Goal: Task Accomplishment & Management: Manage account settings

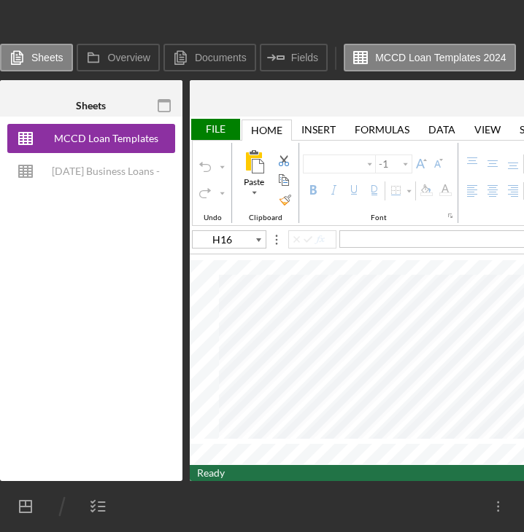
type input "Calibri"
type input "11"
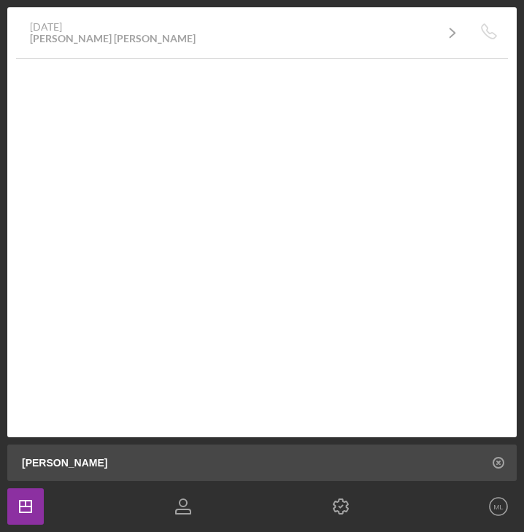
click at [63, 39] on div "[PERSON_NAME] [PERSON_NAME]" at bounding box center [113, 39] width 166 height 12
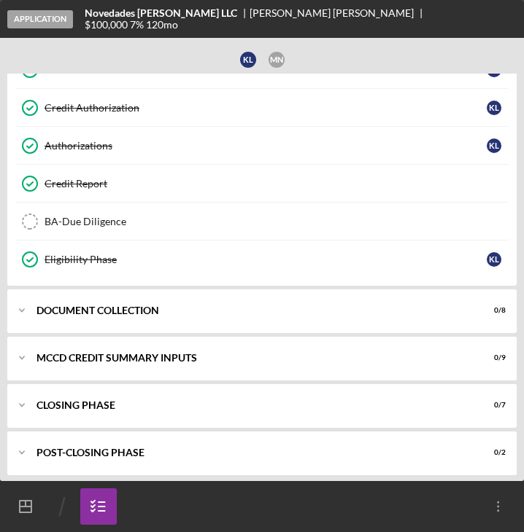
scroll to position [453, 0]
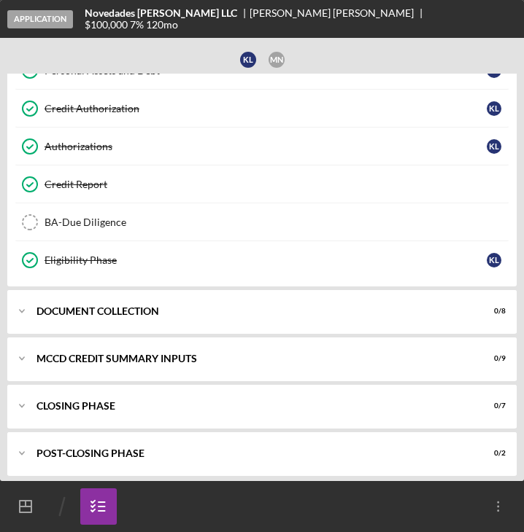
click at [23, 310] on polyline at bounding box center [22, 311] width 4 height 3
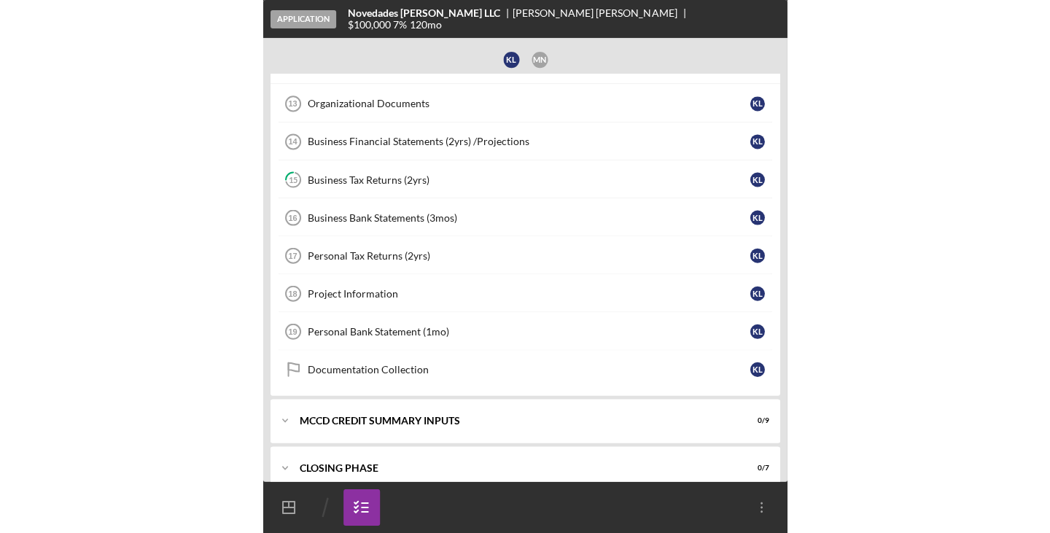
scroll to position [707, 0]
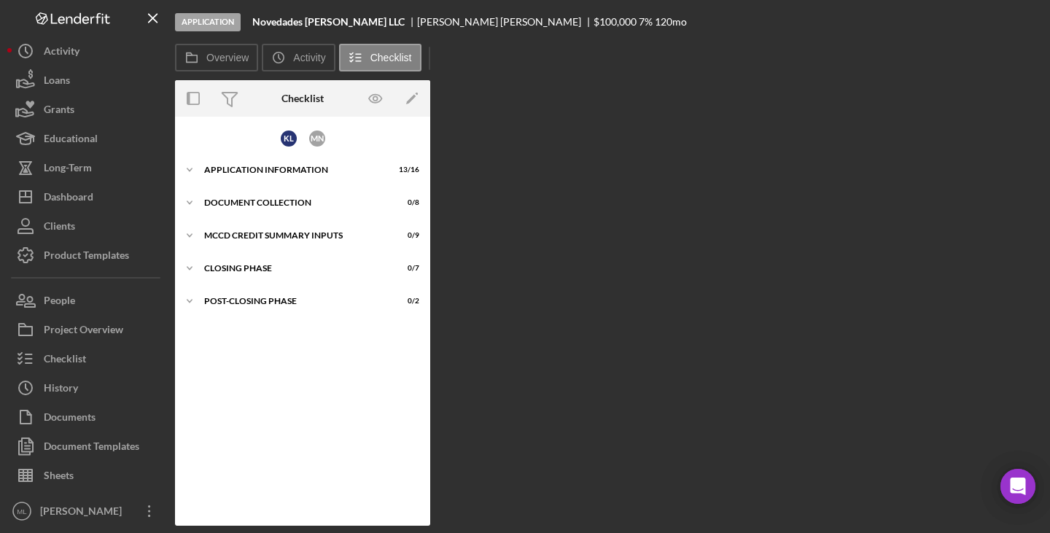
click at [265, 200] on div "Document Collection" at bounding box center [293, 202] width 179 height 9
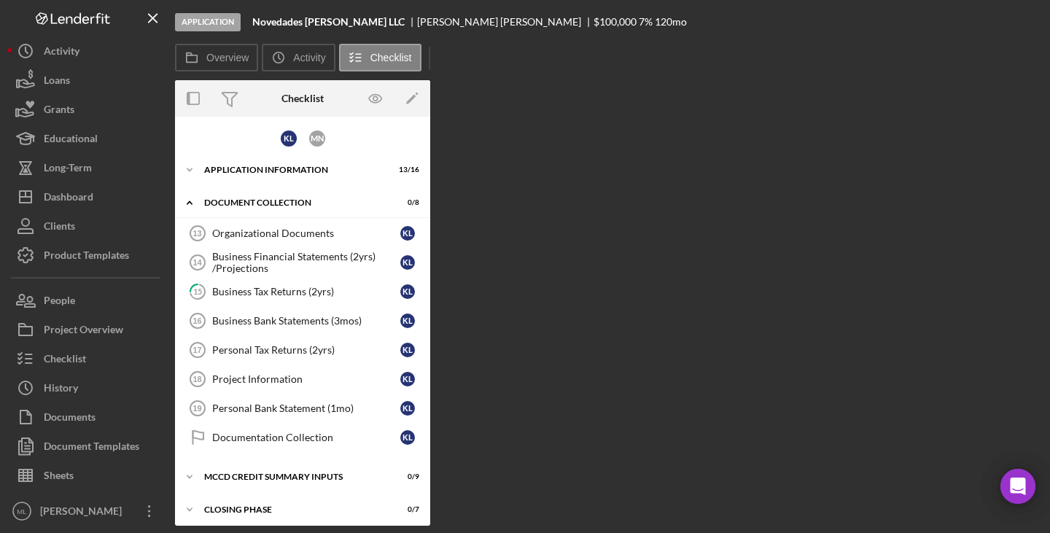
click at [111, 422] on button "Documents" at bounding box center [87, 417] width 160 height 29
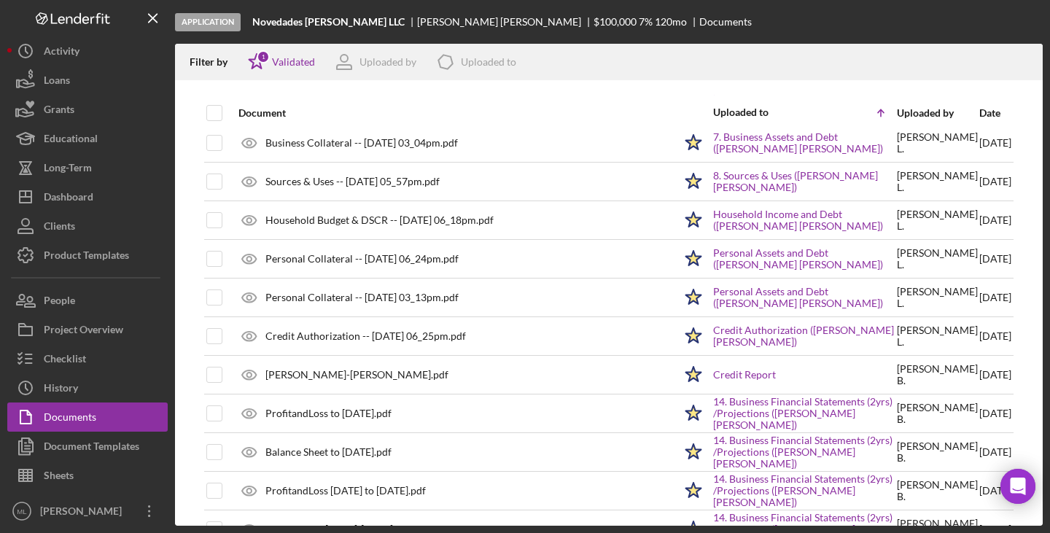
scroll to position [47, 0]
click at [523, 374] on link "Credit Report" at bounding box center [744, 374] width 63 height 12
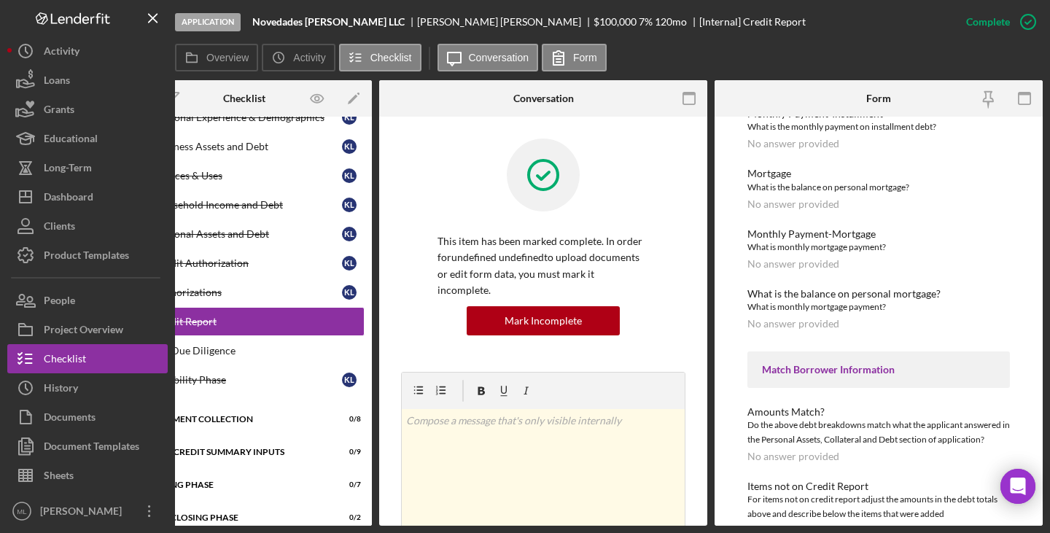
scroll to position [388, 0]
click at [523, 51] on button "Form" at bounding box center [574, 58] width 65 height 28
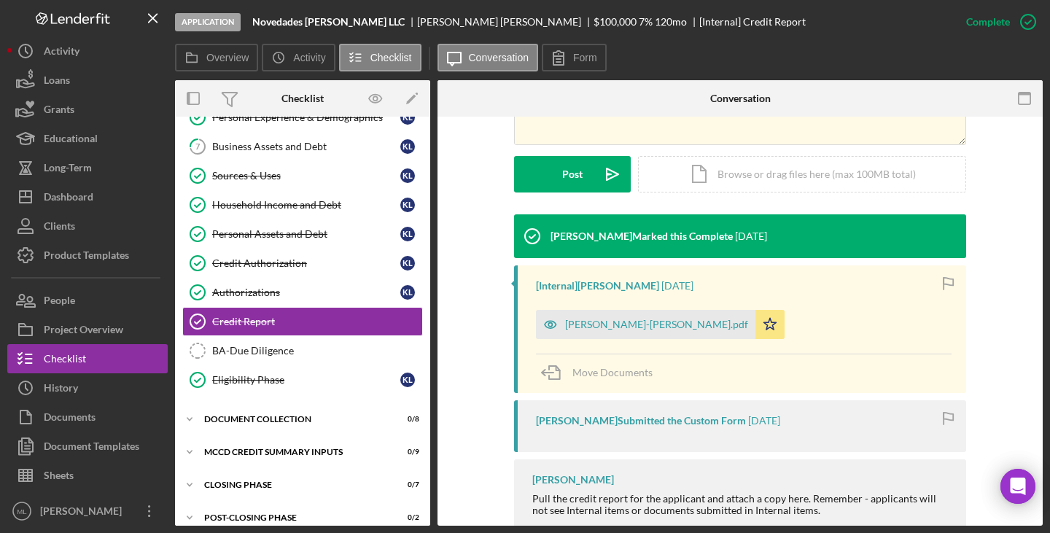
scroll to position [397, 0]
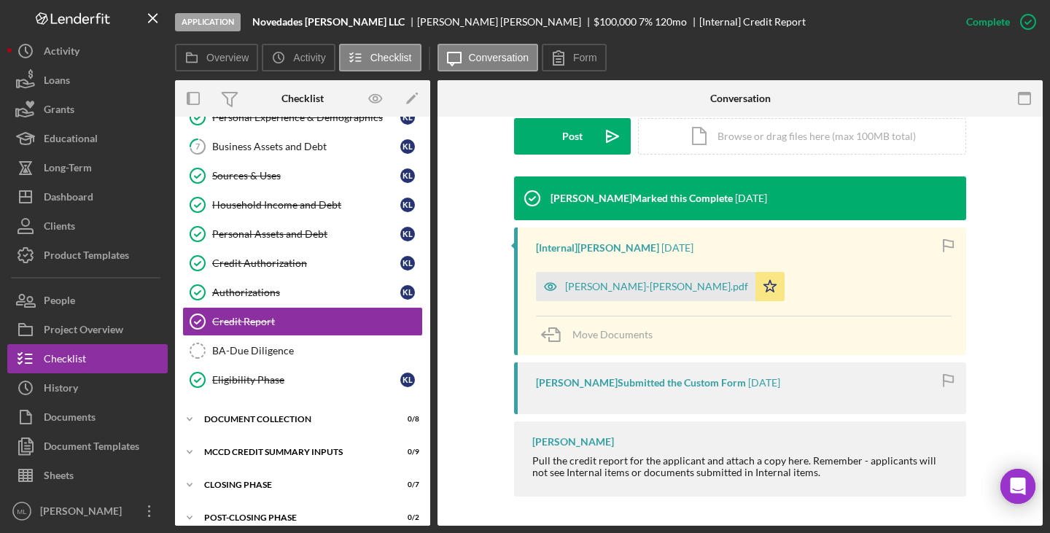
click at [523, 284] on div "[PERSON_NAME]-[PERSON_NAME].pdf" at bounding box center [656, 287] width 183 height 12
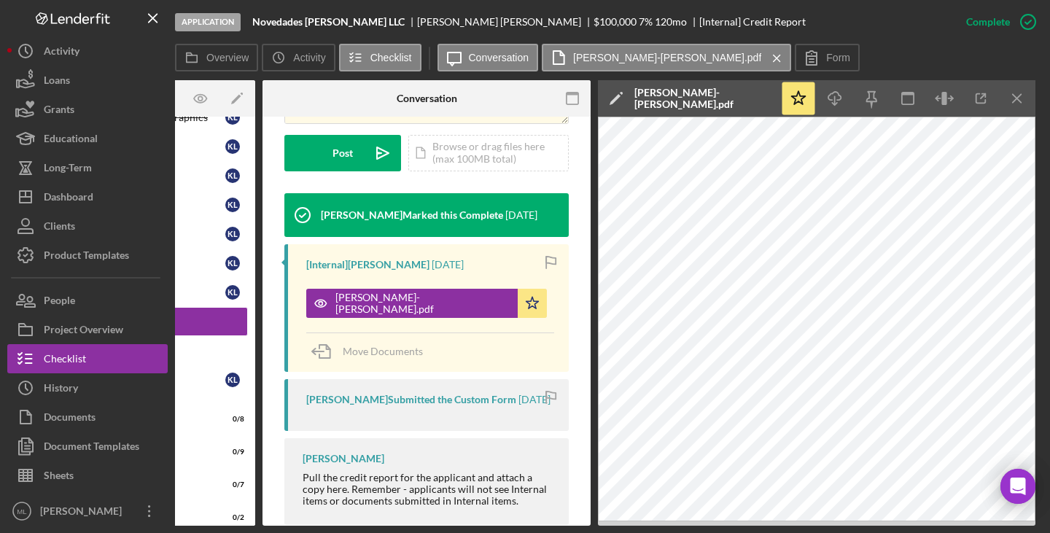
scroll to position [0, 175]
click at [77, 419] on div "Documents" at bounding box center [70, 419] width 52 height 33
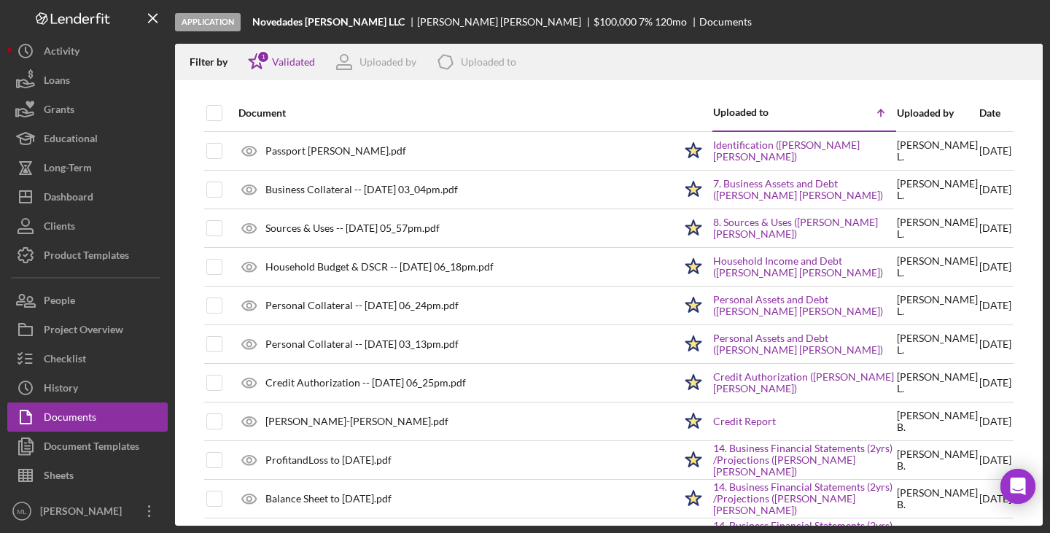
scroll to position [9, 0]
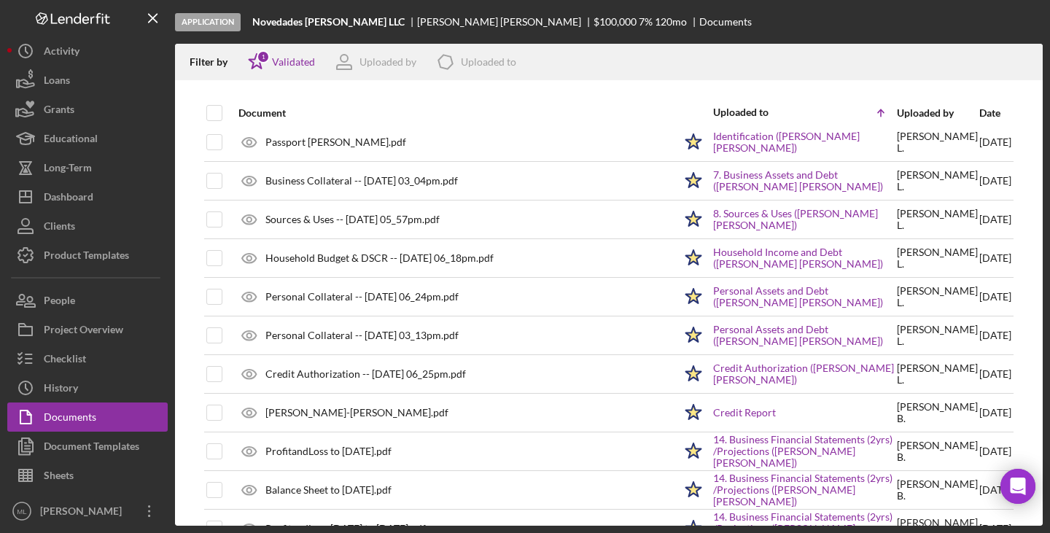
click at [523, 295] on link "Personal Assets and Debt ([PERSON_NAME] [PERSON_NAME])" at bounding box center [804, 296] width 182 height 23
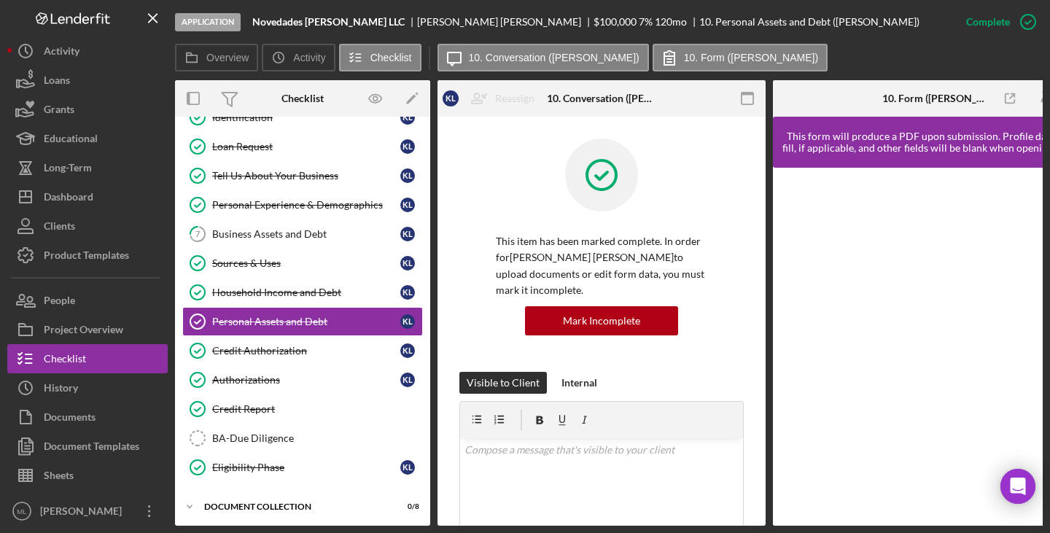
scroll to position [0, 58]
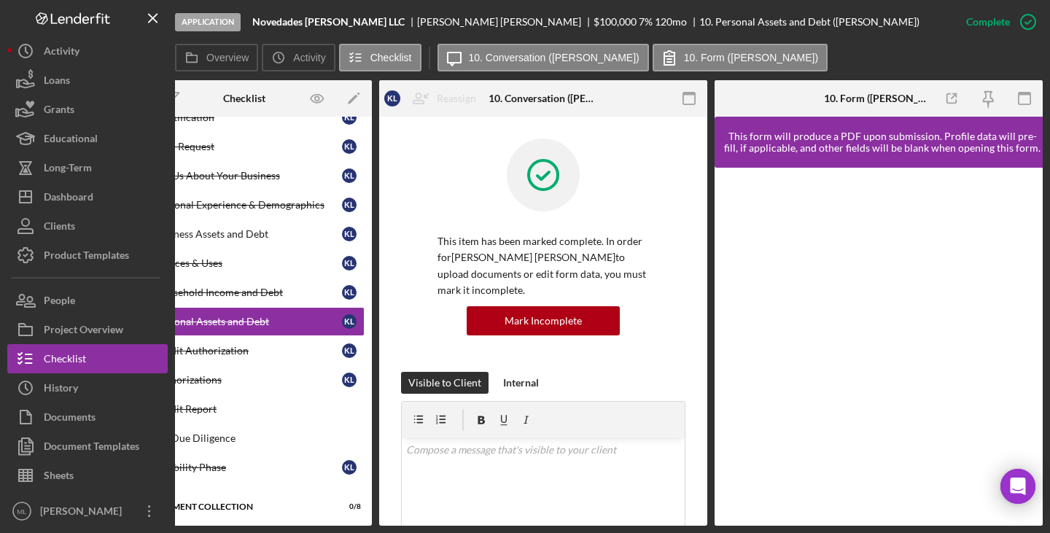
click at [523, 98] on div "10. Form ([PERSON_NAME])" at bounding box center [878, 99] width 109 height 12
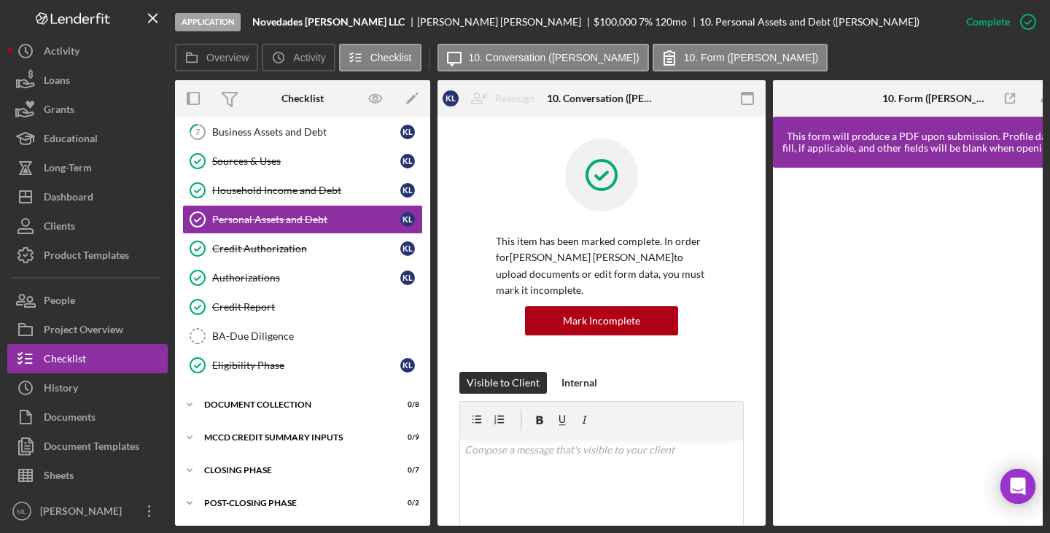
scroll to position [277, 0]
click at [245, 400] on div "Document Collection" at bounding box center [293, 404] width 179 height 9
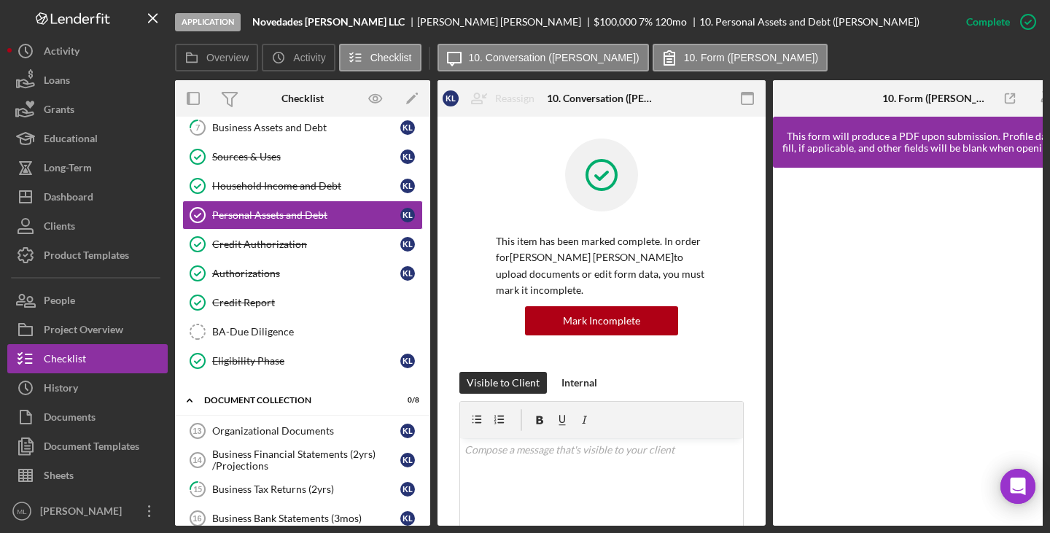
scroll to position [435, 0]
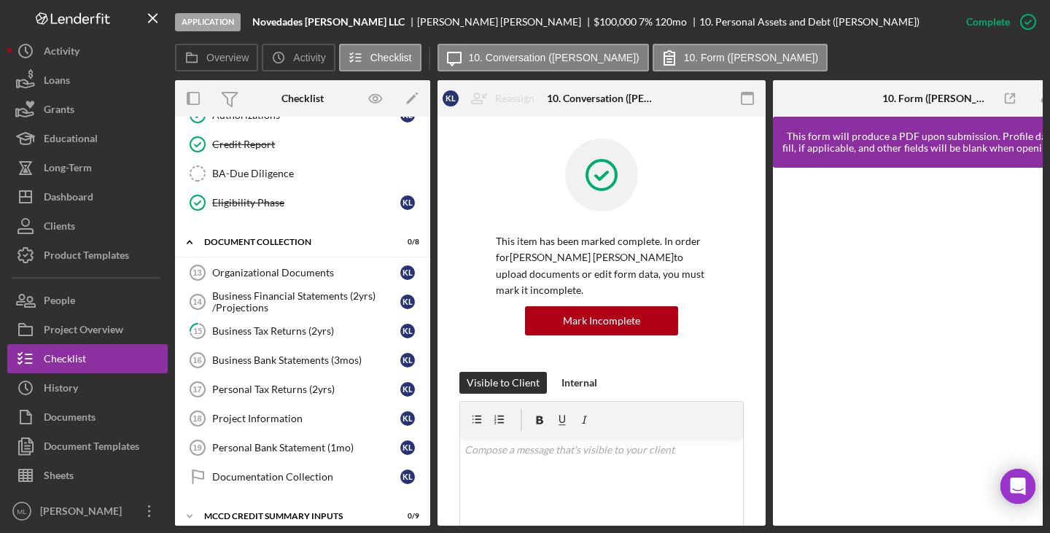
click at [264, 389] on div "Personal Tax Returns (2yrs)" at bounding box center [306, 390] width 188 height 12
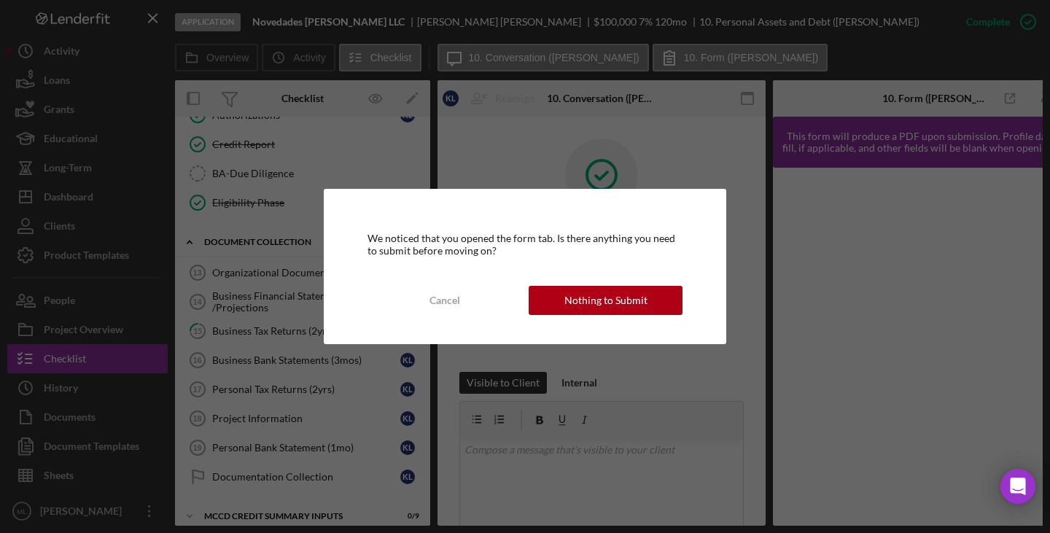
click at [523, 294] on div "Nothing to Submit" at bounding box center [605, 300] width 83 height 29
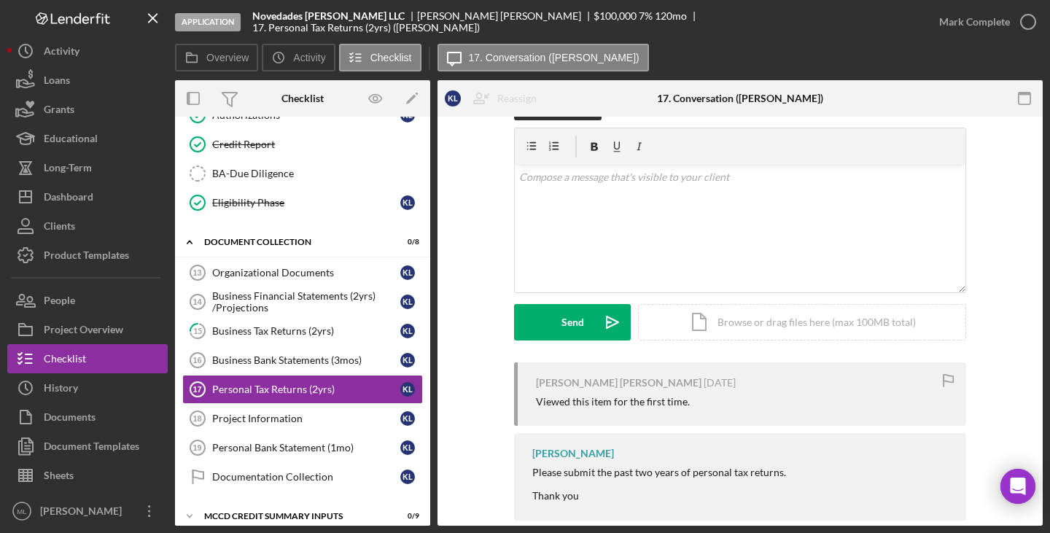
scroll to position [63, 0]
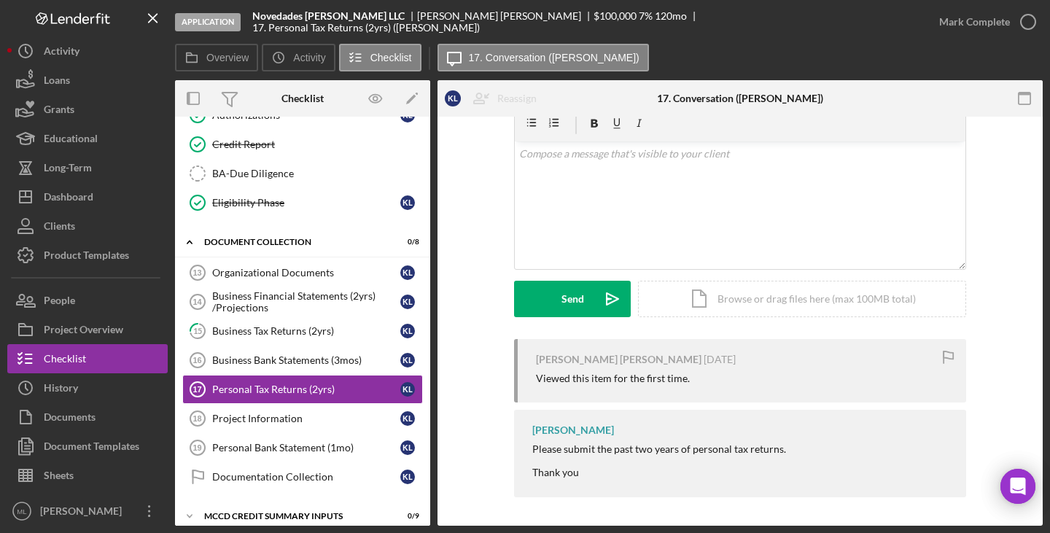
click at [259, 448] on div "Personal Bank Statement (1mo)" at bounding box center [306, 448] width 188 height 12
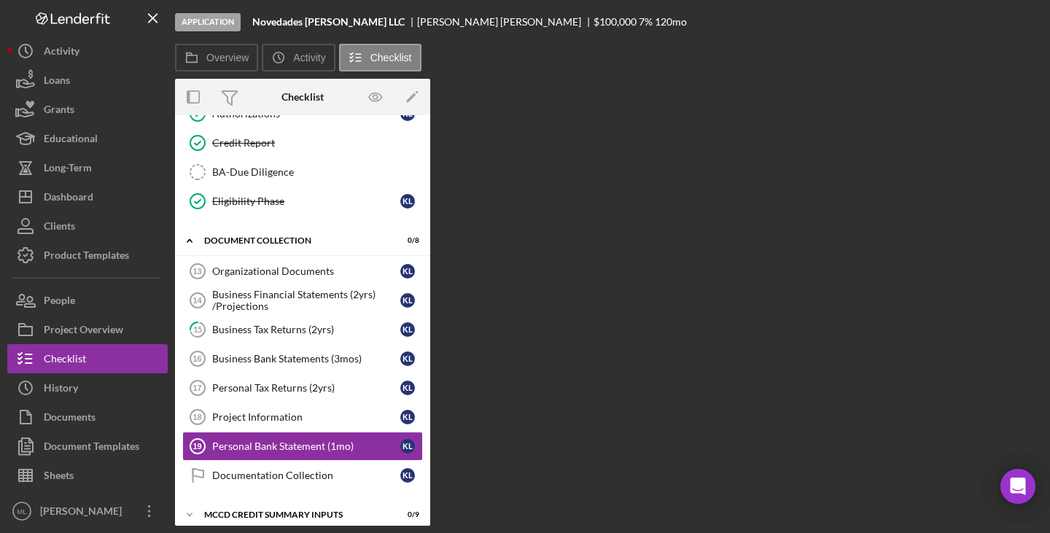
click at [259, 448] on div "Personal Bank Statement (1mo)" at bounding box center [306, 446] width 188 height 12
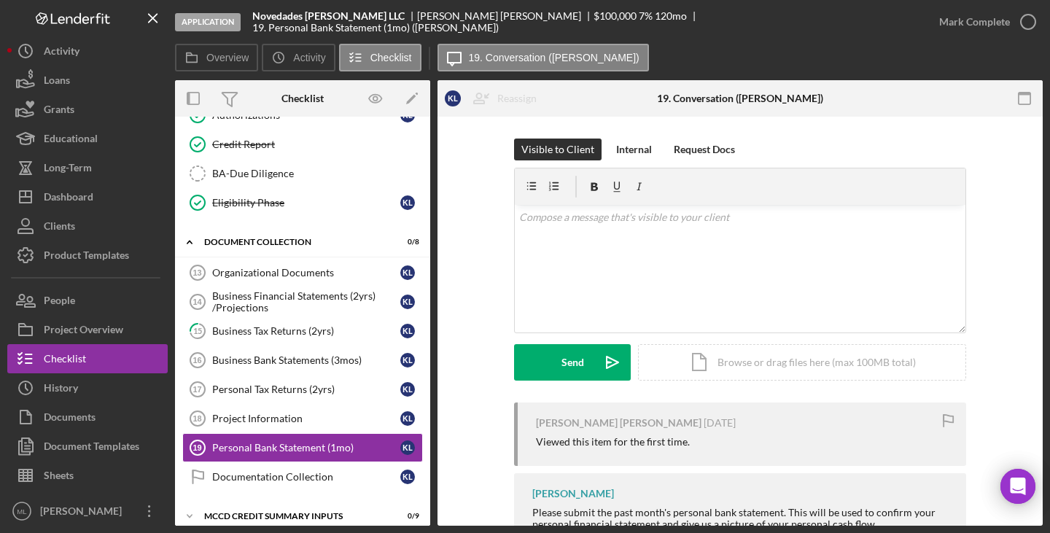
click at [255, 451] on div "Personal Bank Statement (1mo)" at bounding box center [306, 448] width 188 height 12
click at [253, 476] on div "Documentation Collection" at bounding box center [306, 477] width 188 height 12
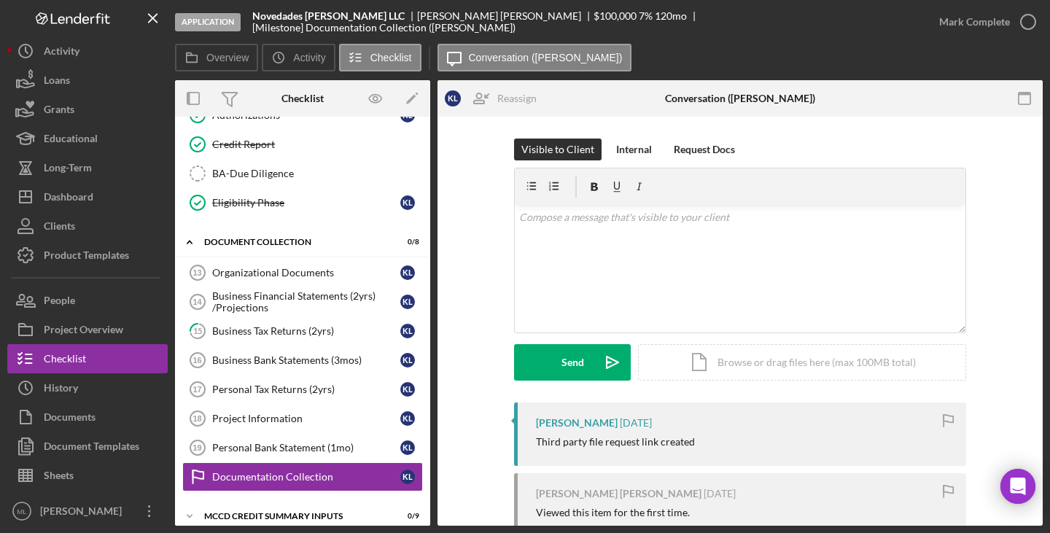
scroll to position [147, 0]
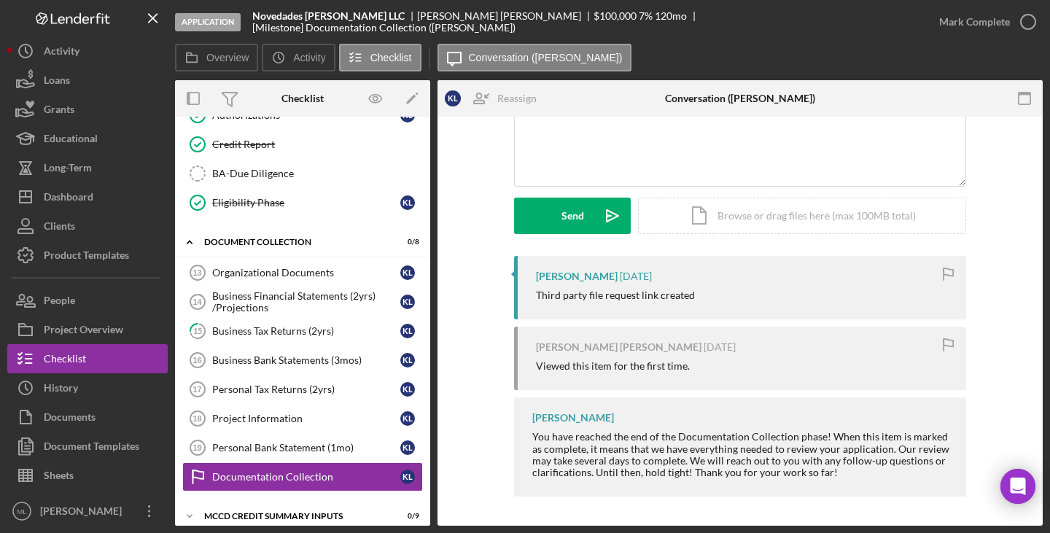
click at [341, 451] on div "Personal Bank Statement (1mo)" at bounding box center [306, 448] width 188 height 12
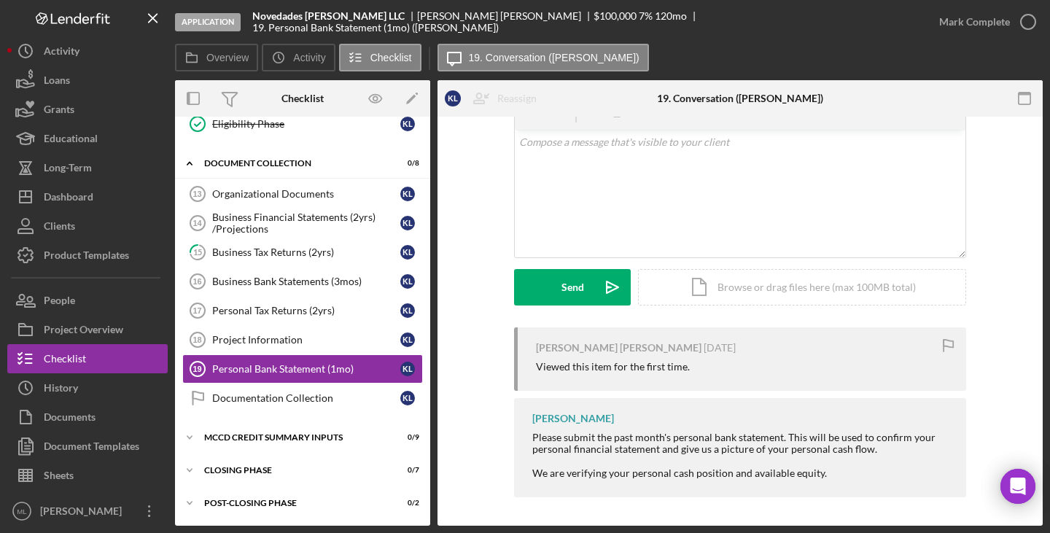
scroll to position [514, 0]
click at [516, 51] on button "Icon/Message 19. Conversation ([PERSON_NAME])" at bounding box center [543, 58] width 211 height 28
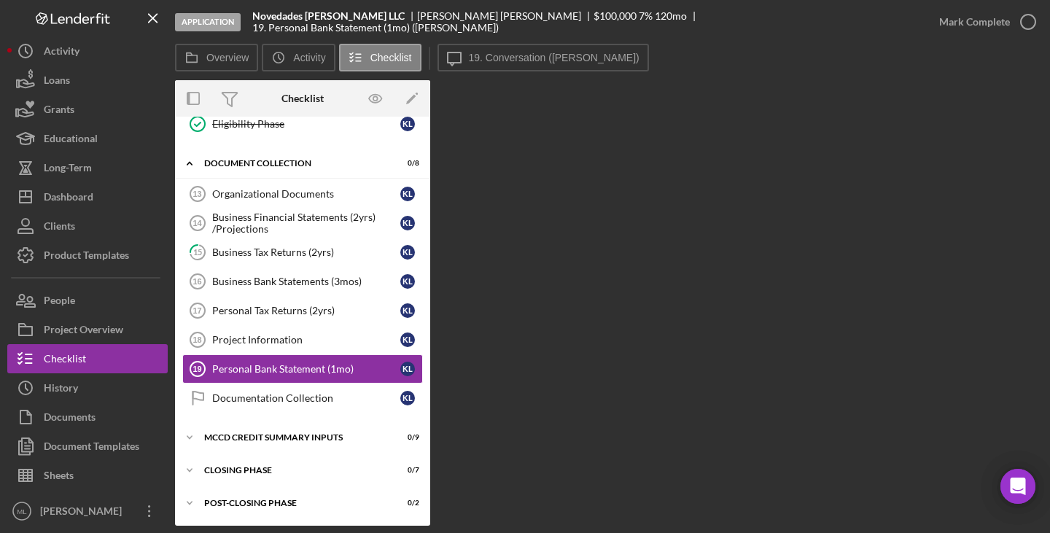
click at [516, 51] on button "Icon/Message 19. Conversation ([PERSON_NAME])" at bounding box center [543, 58] width 211 height 28
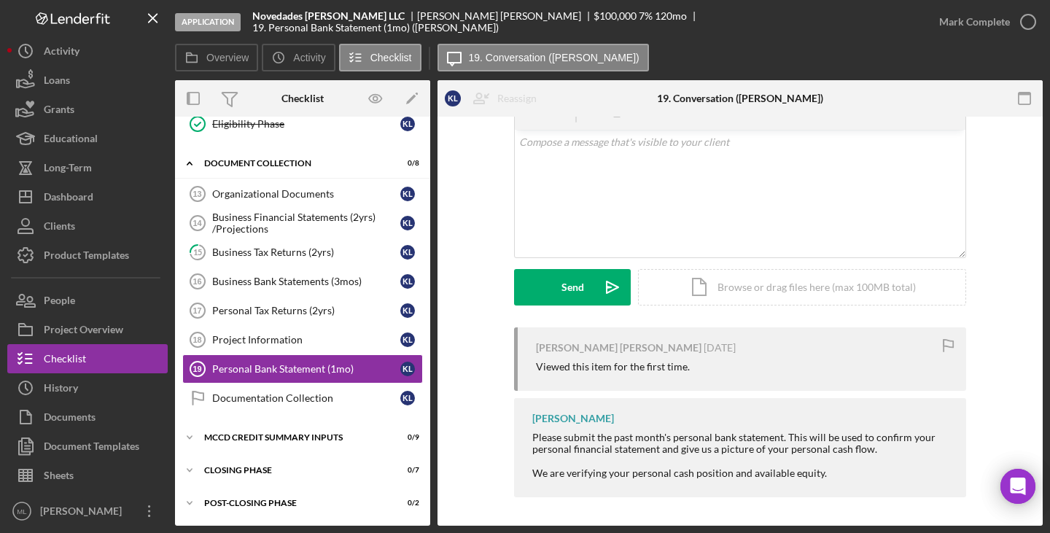
click at [523, 45] on div "Overview Icon/History Activity Checklist Icon/Message 19. Conversation ([PERSON…" at bounding box center [609, 58] width 868 height 29
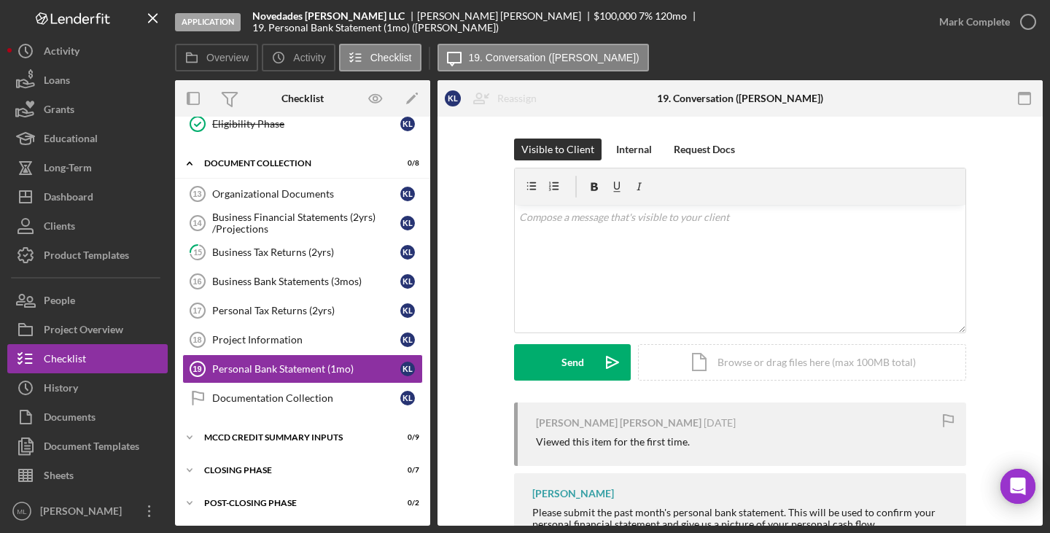
click at [523, 150] on div "Internal" at bounding box center [634, 150] width 36 height 22
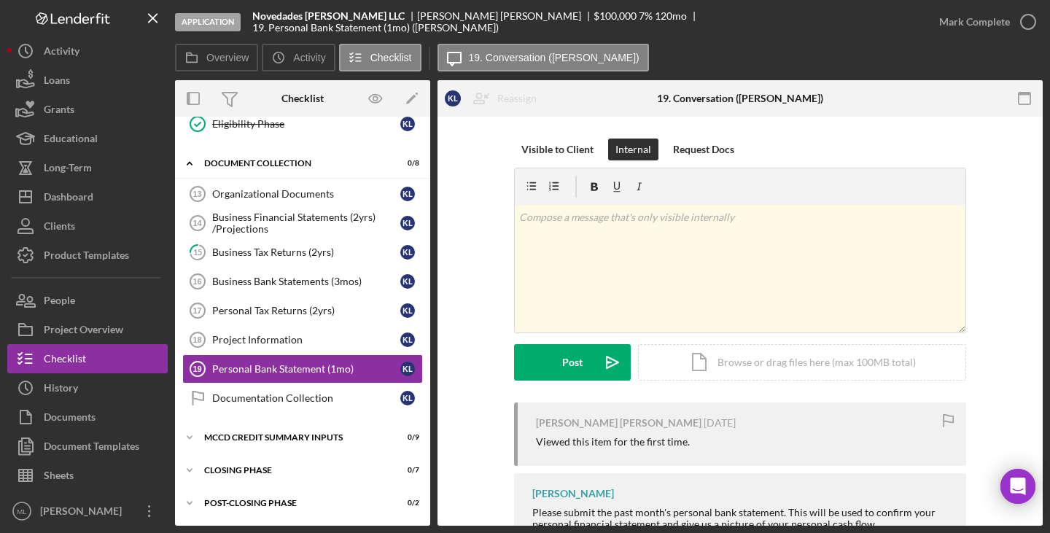
scroll to position [12, 0]
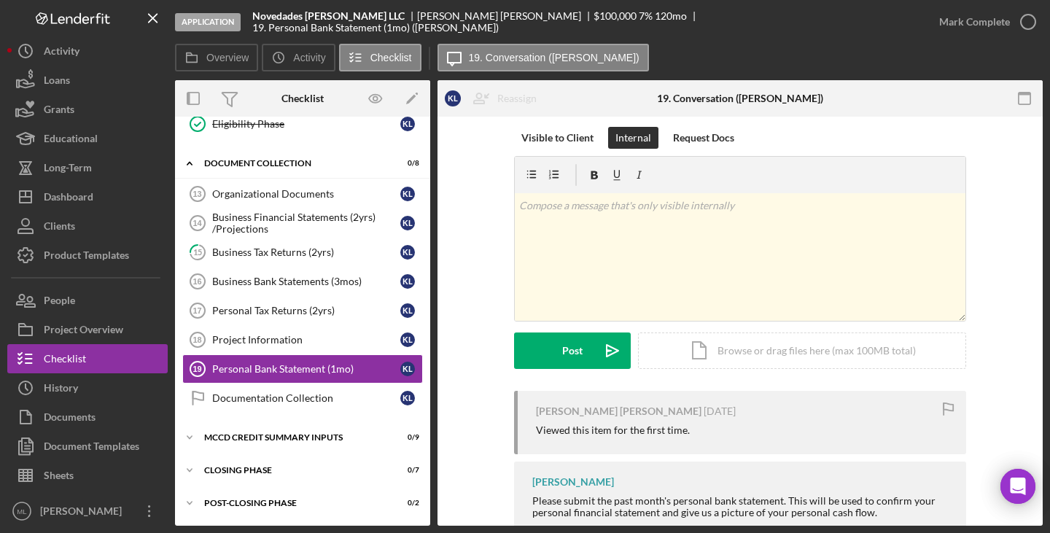
click at [523, 138] on div "Request Docs" at bounding box center [703, 138] width 61 height 22
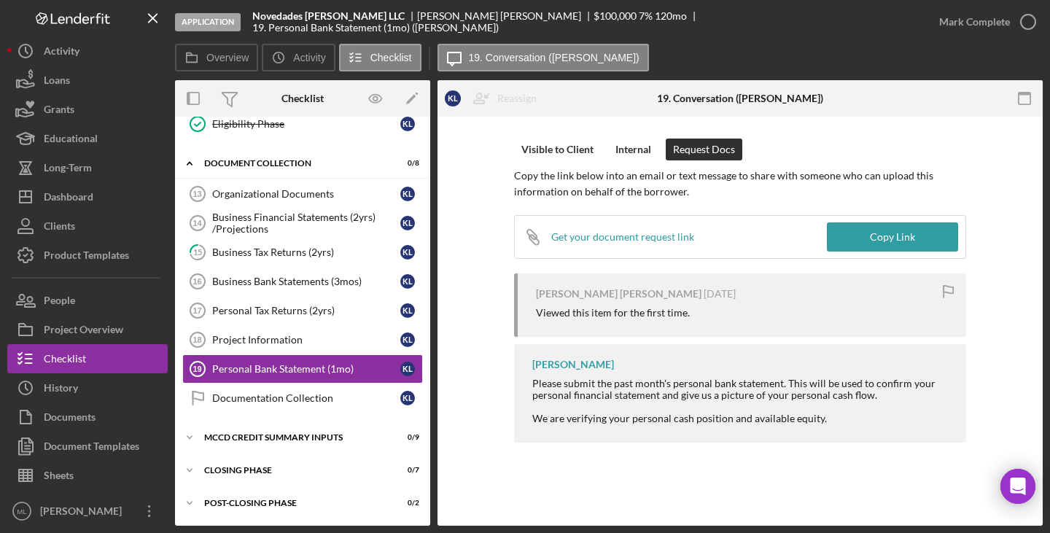
click at [523, 155] on div "Internal" at bounding box center [634, 150] width 36 height 22
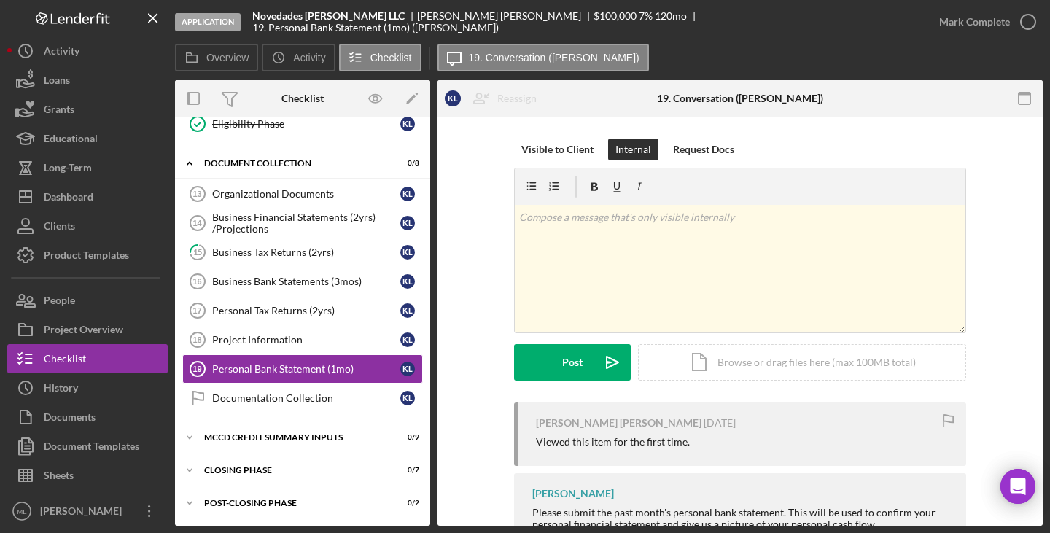
click at [103, 418] on button "Documents" at bounding box center [87, 417] width 160 height 29
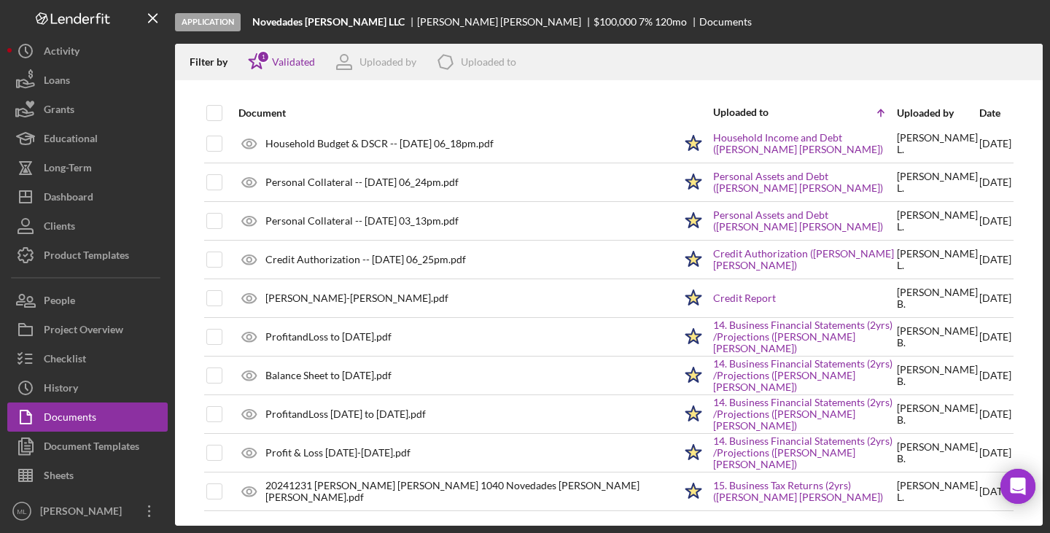
scroll to position [123, 0]
click at [301, 139] on div "Household Budget & DSCR -- [DATE] 06_18pm.pdf" at bounding box center [379, 144] width 228 height 12
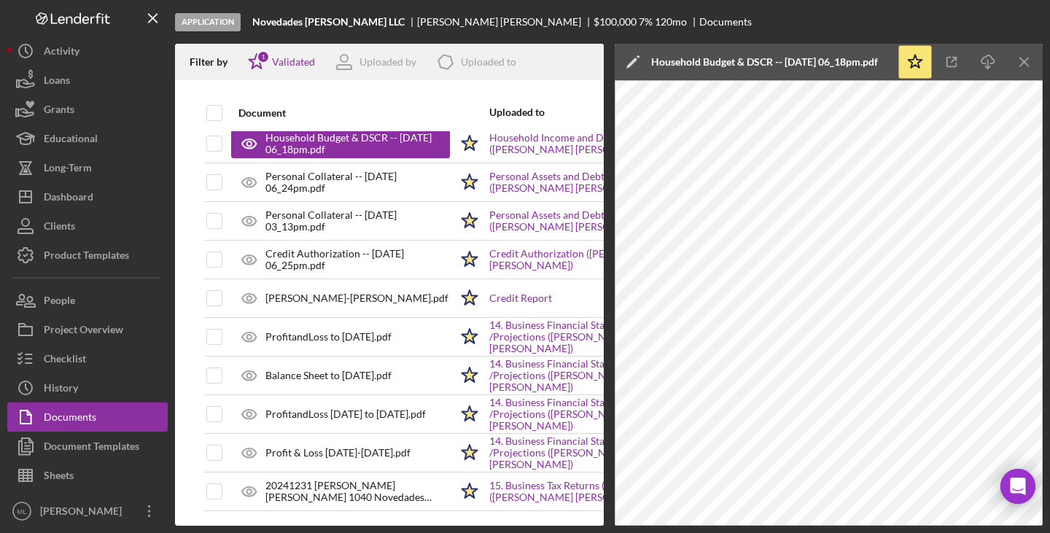
click at [520, 175] on link "Personal Assets and Debt ([PERSON_NAME] [PERSON_NAME])" at bounding box center [580, 182] width 182 height 23
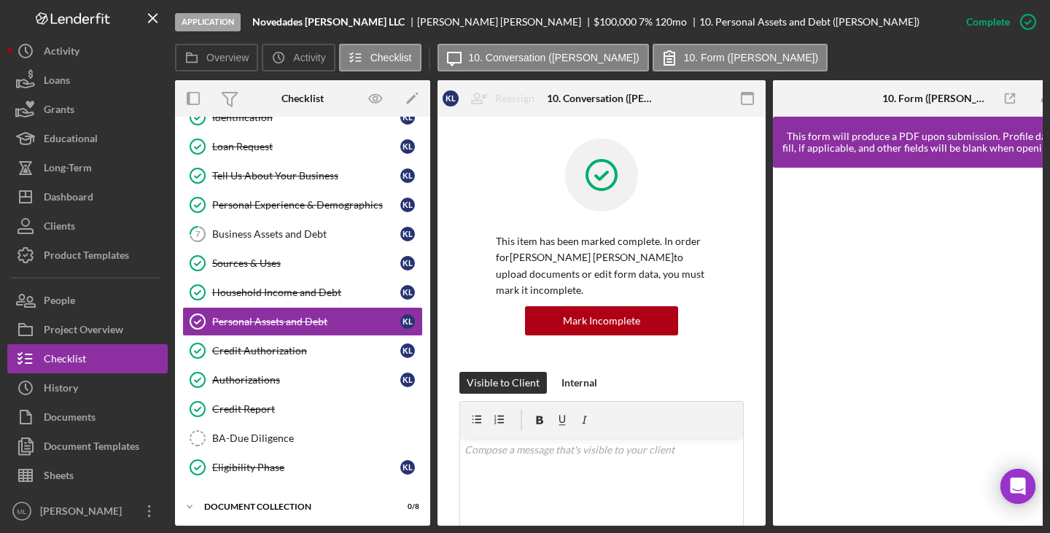
scroll to position [0, 58]
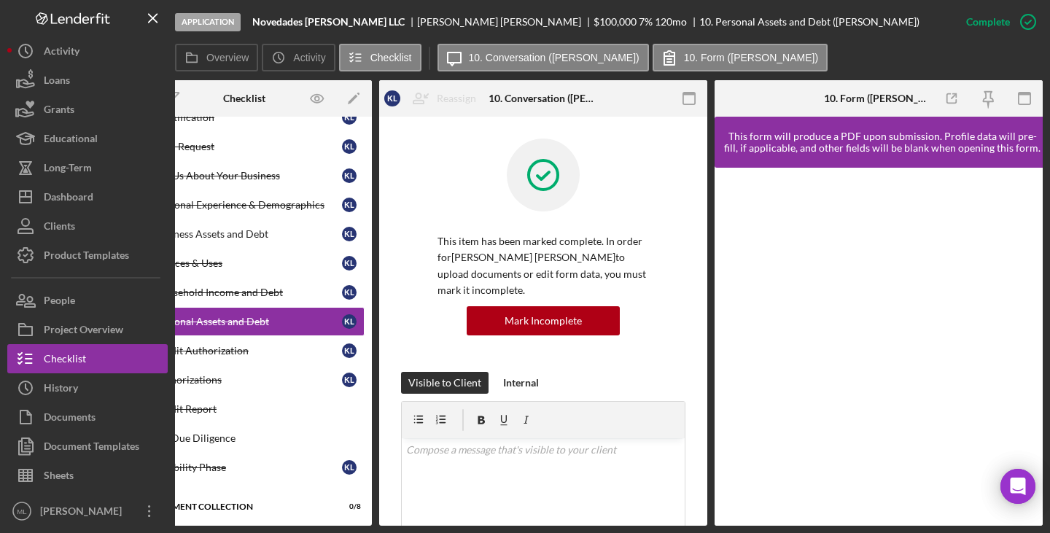
click at [523, 55] on label "10. Form ([PERSON_NAME])" at bounding box center [751, 58] width 134 height 12
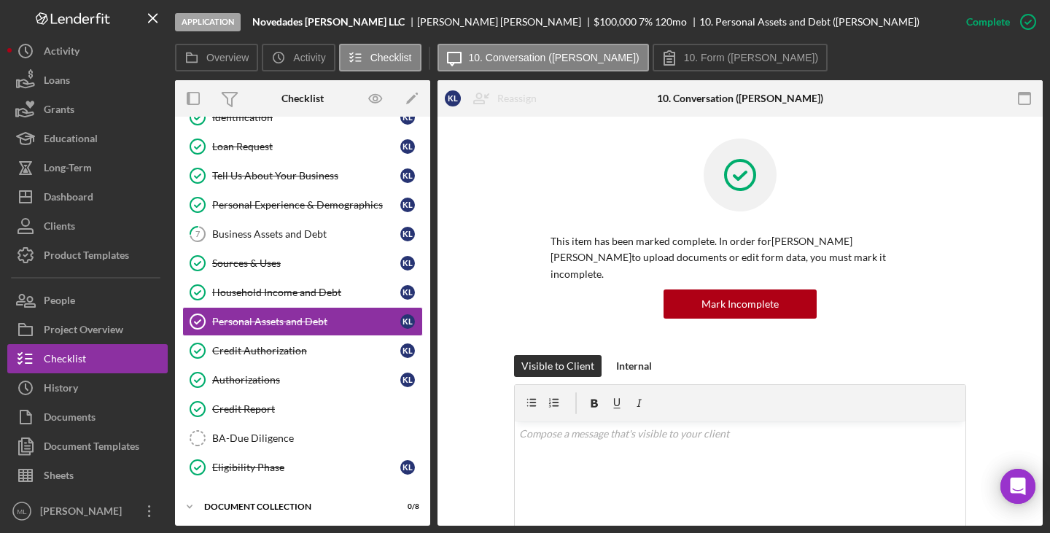
scroll to position [0, 0]
click at [514, 47] on button "Icon/Message 10. Conversation ([PERSON_NAME])" at bounding box center [543, 58] width 211 height 28
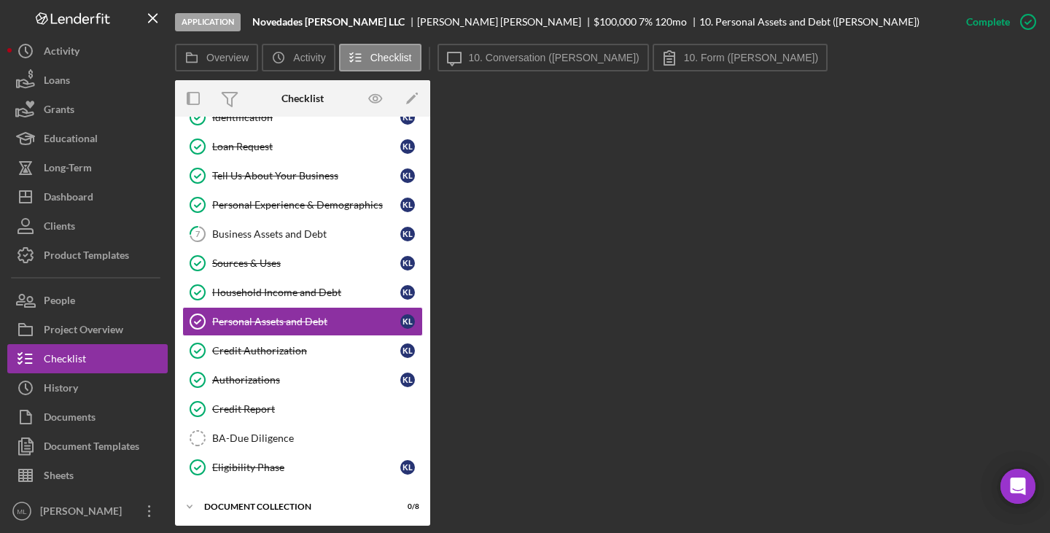
click at [269, 319] on div "Personal Assets and Debt" at bounding box center [306, 322] width 188 height 12
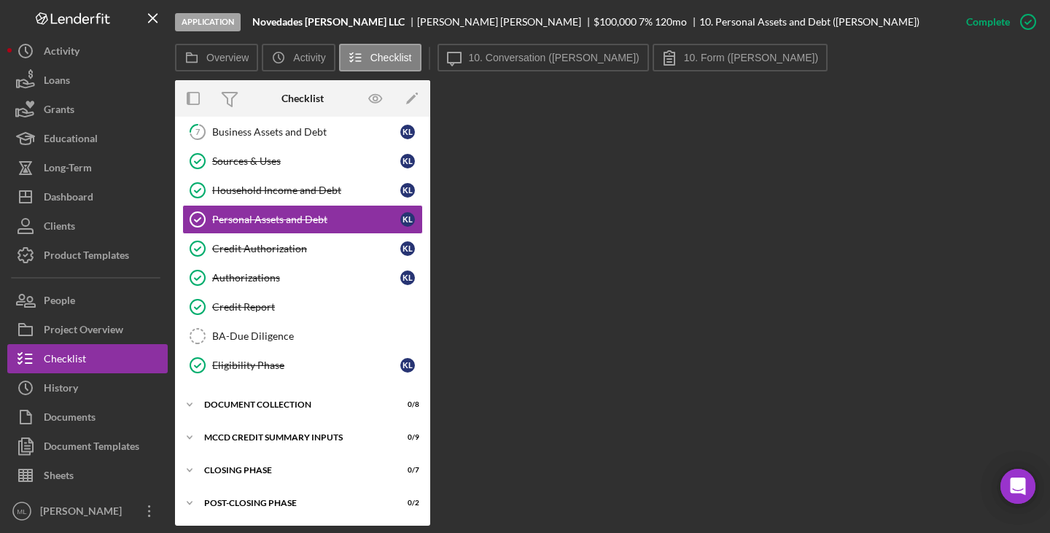
scroll to position [273, 0]
